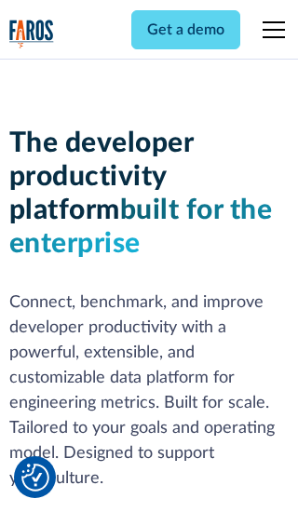
scroll to position [281, 0]
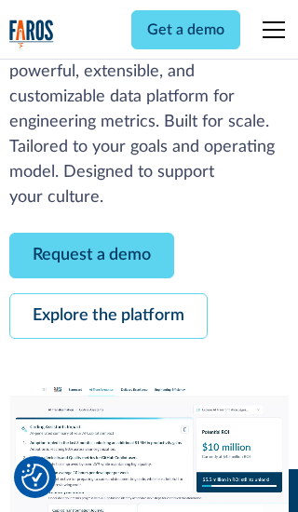
click at [91, 255] on link "Request a demo" at bounding box center [91, 256] width 165 height 46
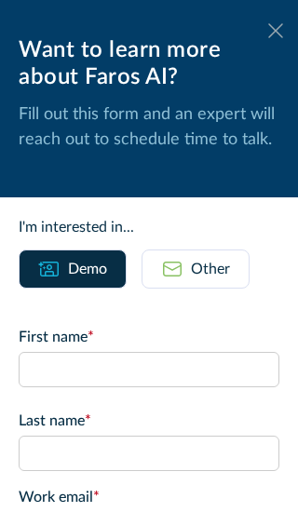
click at [276, 31] on icon at bounding box center [275, 30] width 15 height 14
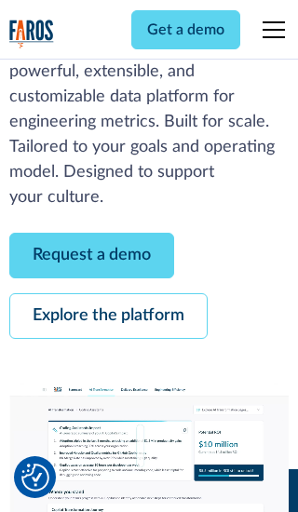
scroll to position [342, 0]
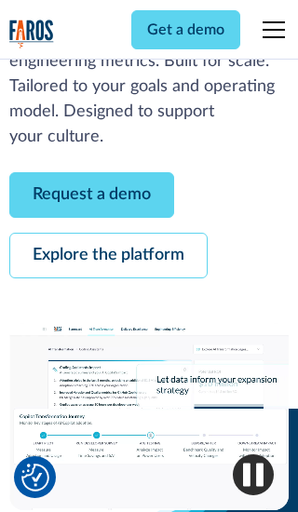
click at [108, 255] on link "Explore the platform" at bounding box center [108, 256] width 198 height 46
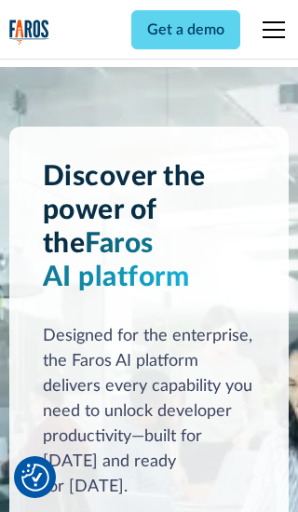
scroll to position [14000, 0]
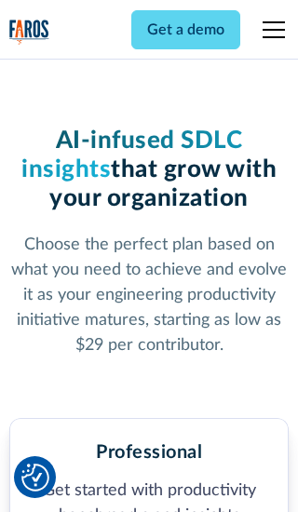
scroll to position [2894, 0]
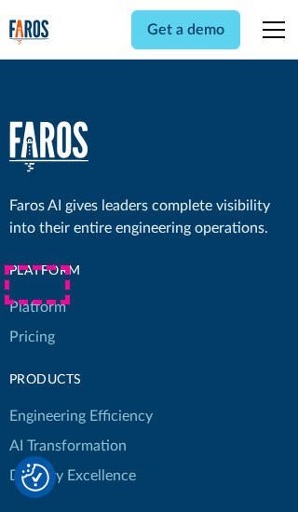
click at [36, 293] on link "Platform" at bounding box center [37, 308] width 57 height 30
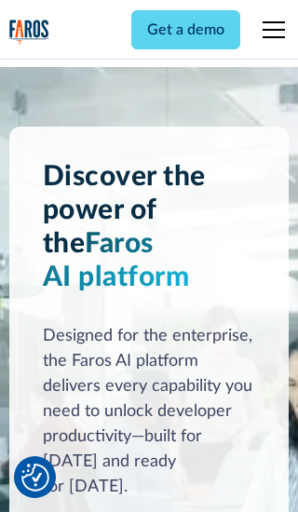
scroll to position [14598, 0]
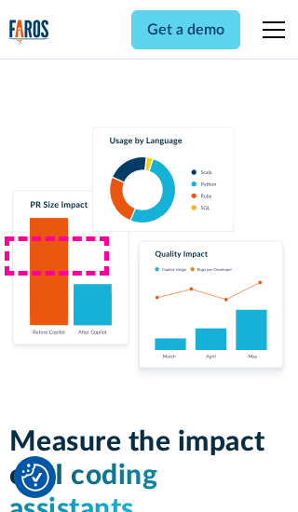
scroll to position [11533, 0]
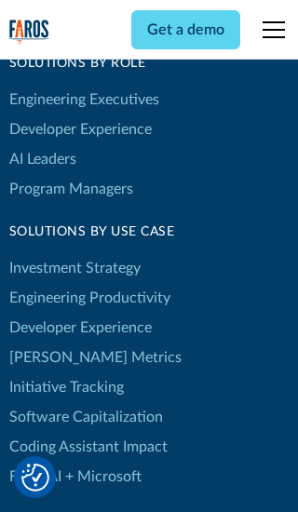
click at [56, 343] on link "[PERSON_NAME] Metrics" at bounding box center [95, 358] width 172 height 30
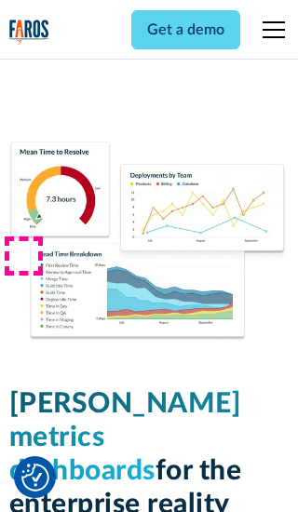
scroll to position [8135, 0]
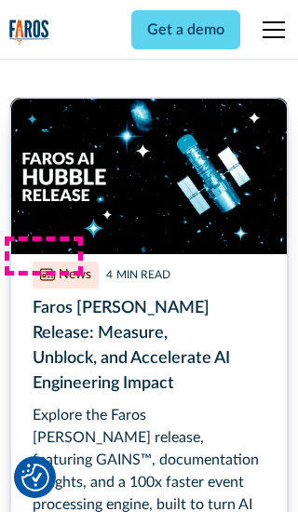
scroll to position [8426, 0]
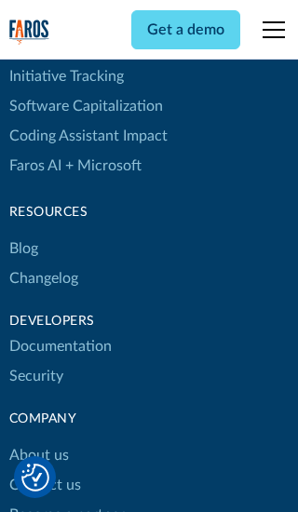
click at [43, 264] on link "Changelog" at bounding box center [43, 279] width 69 height 30
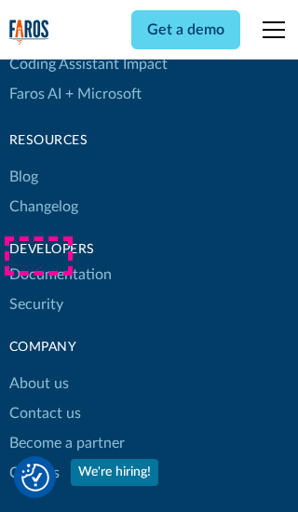
scroll to position [22508, 0]
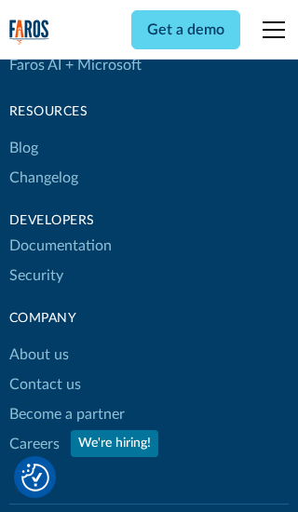
click at [38, 340] on link "About us" at bounding box center [39, 355] width 60 height 30
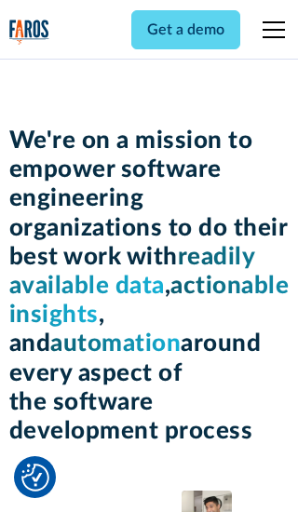
scroll to position [6431, 0]
